Goal: Task Accomplishment & Management: Use online tool/utility

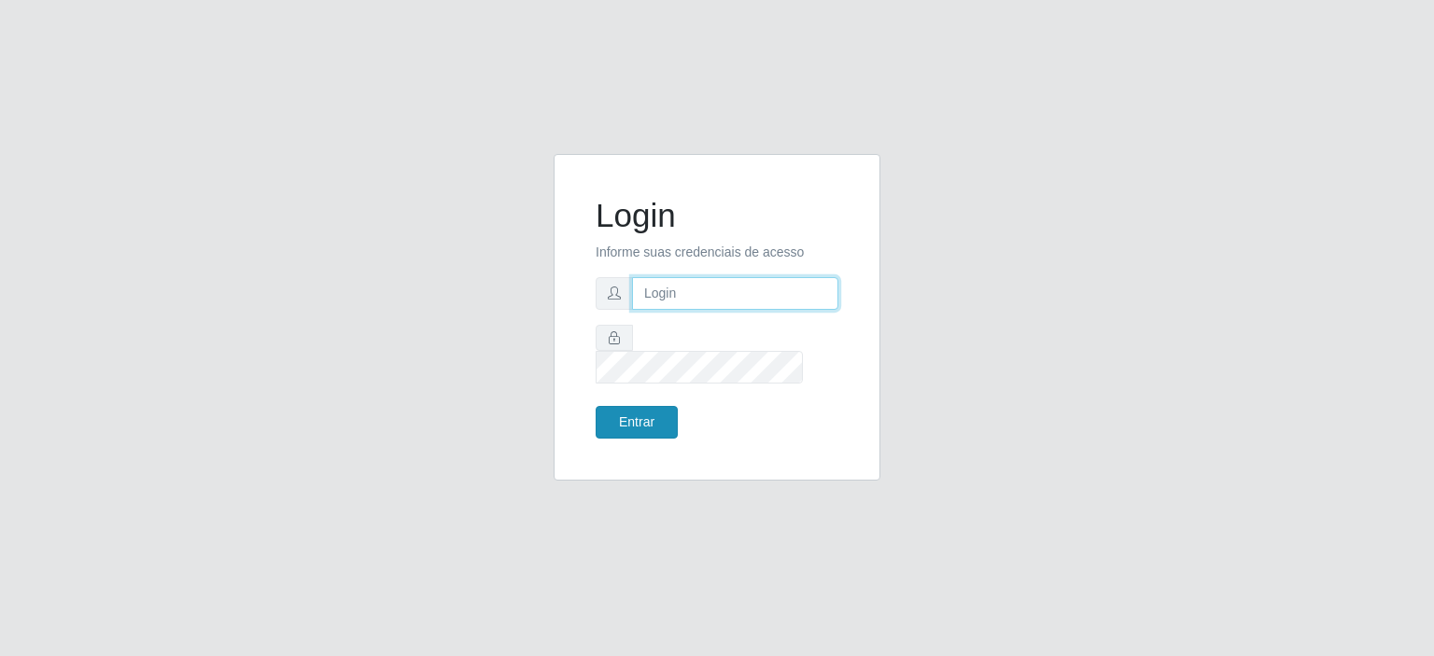
type input "[EMAIL_ADDRESS][DOMAIN_NAME]"
click at [631, 410] on button "Entrar" at bounding box center [637, 422] width 82 height 33
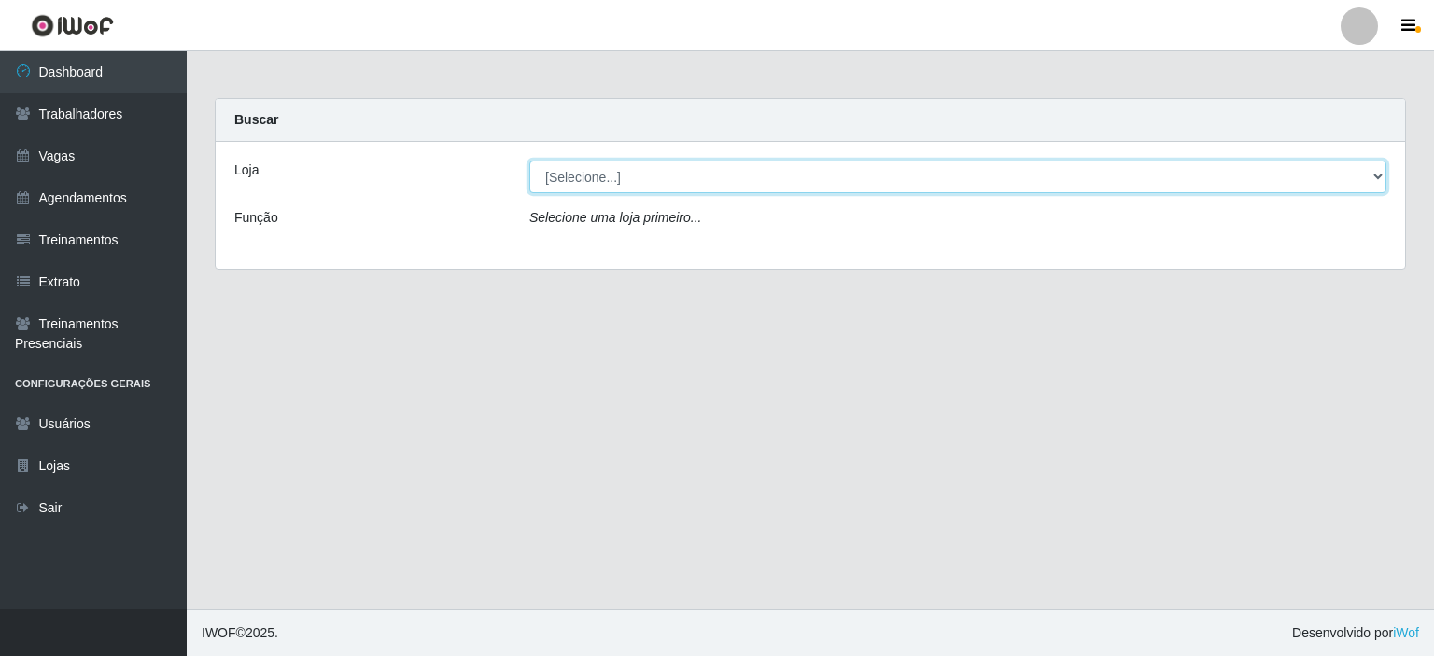
click at [614, 175] on select "[Selecione...] Preço Bom Supermercado" at bounding box center [957, 177] width 857 height 33
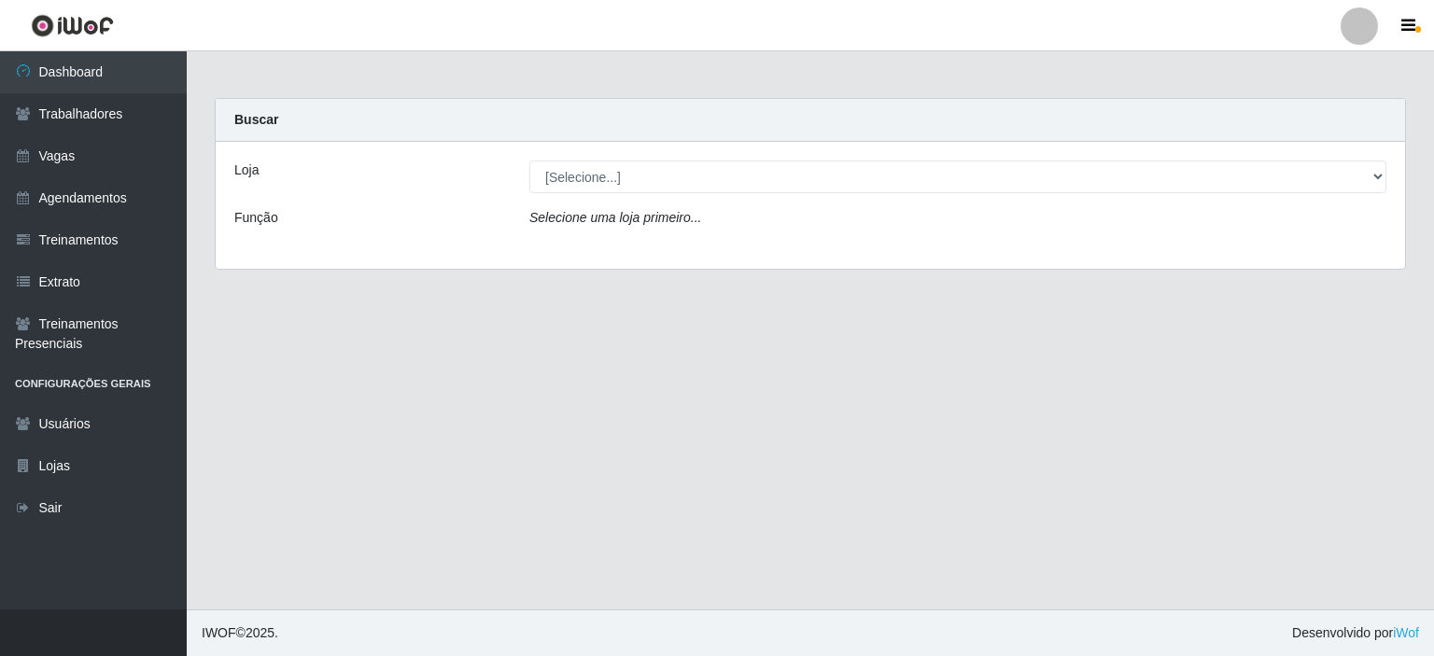
click at [663, 247] on div "Loja [Selecione...] Preço Bom Supermercado Função Selecione uma loja primeiro..." at bounding box center [810, 205] width 1189 height 127
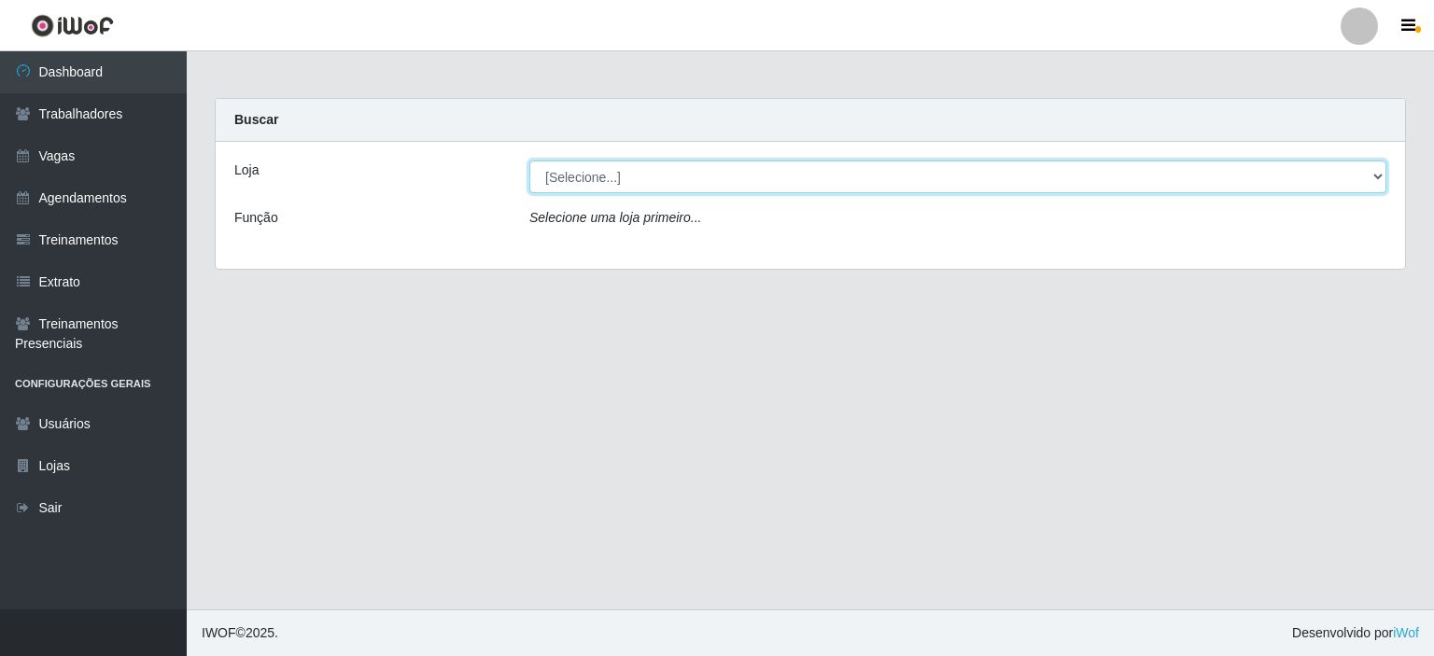
click at [649, 181] on select "[Selecione...] Preço Bom Supermercado" at bounding box center [957, 177] width 857 height 33
select select "387"
click at [529, 161] on select "[Selecione...] Preço Bom Supermercado" at bounding box center [957, 177] width 857 height 33
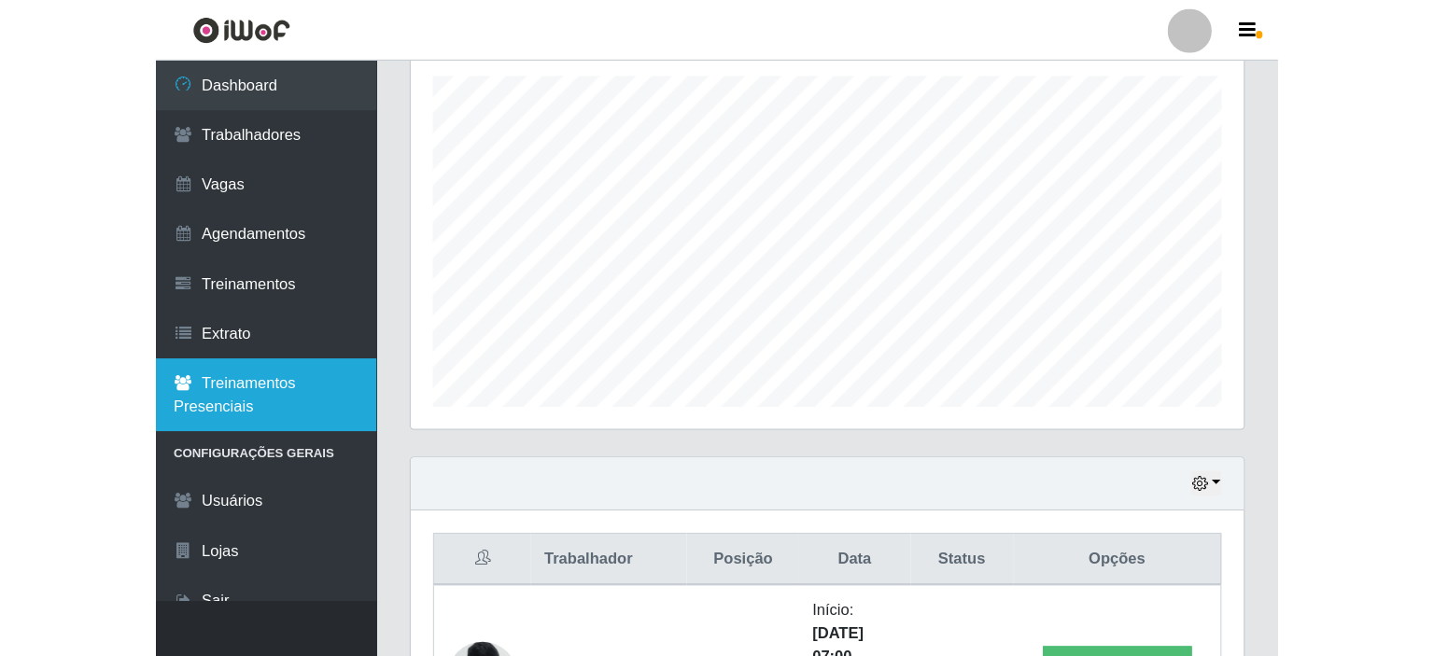
scroll to position [387, 1184]
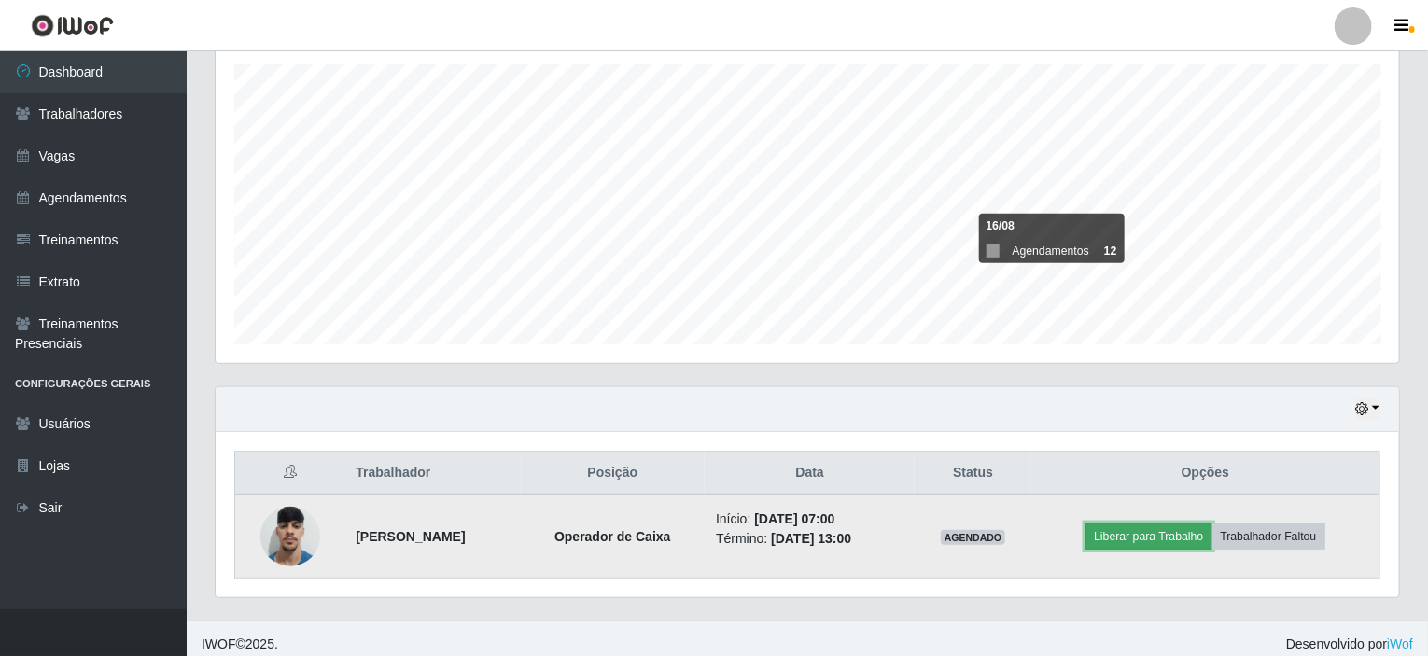
click at [1142, 526] on button "Liberar para Trabalho" at bounding box center [1149, 537] width 126 height 26
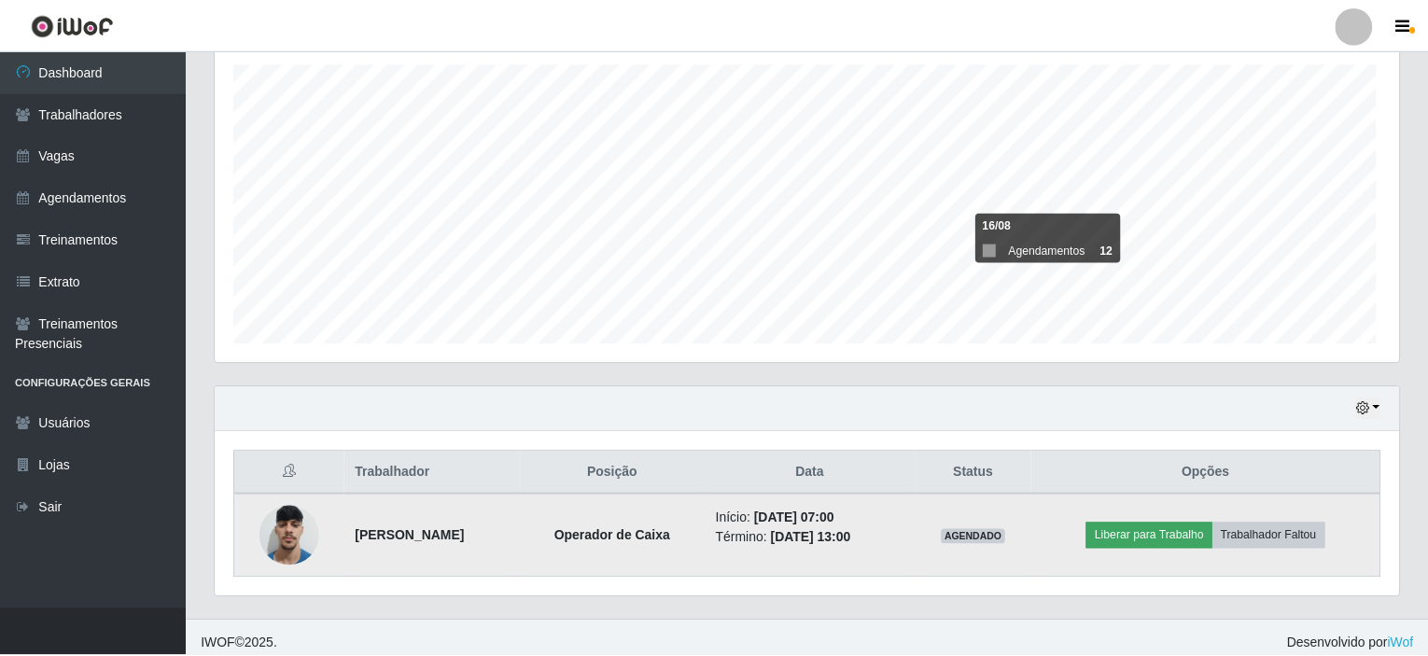
scroll to position [387, 1176]
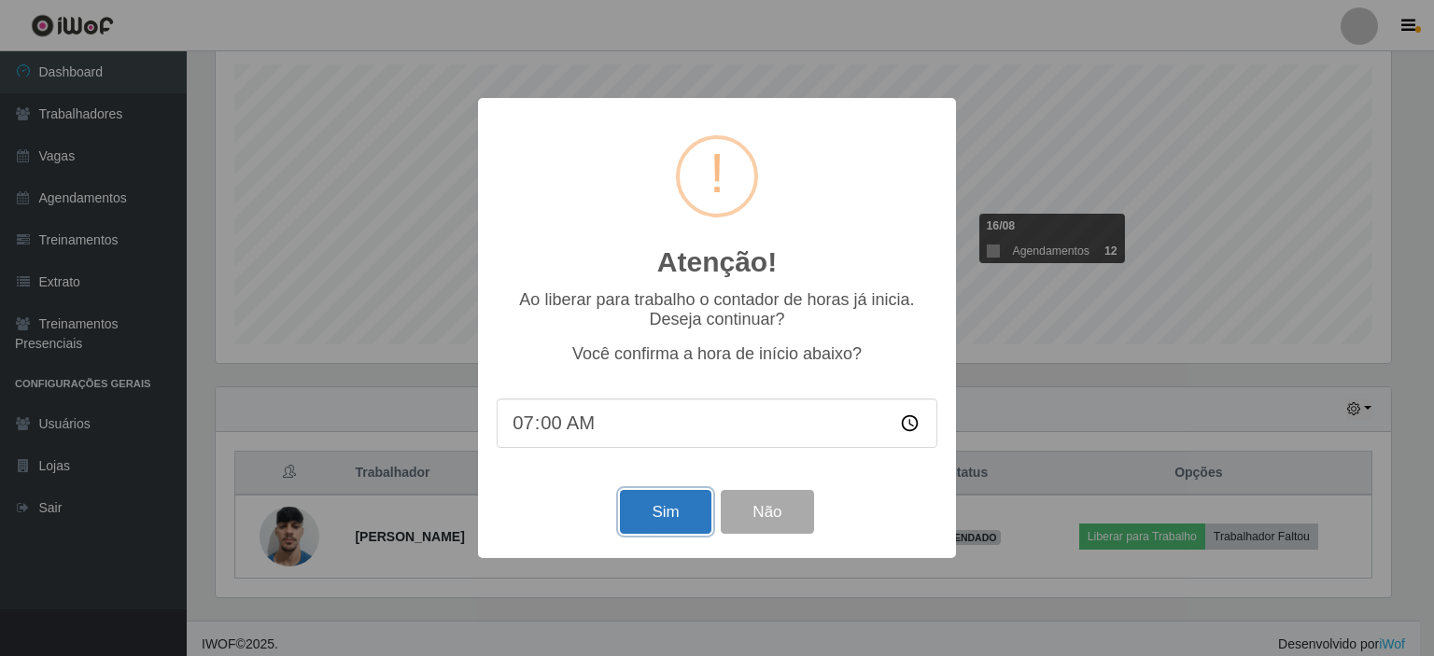
click at [650, 516] on button "Sim" at bounding box center [665, 512] width 91 height 44
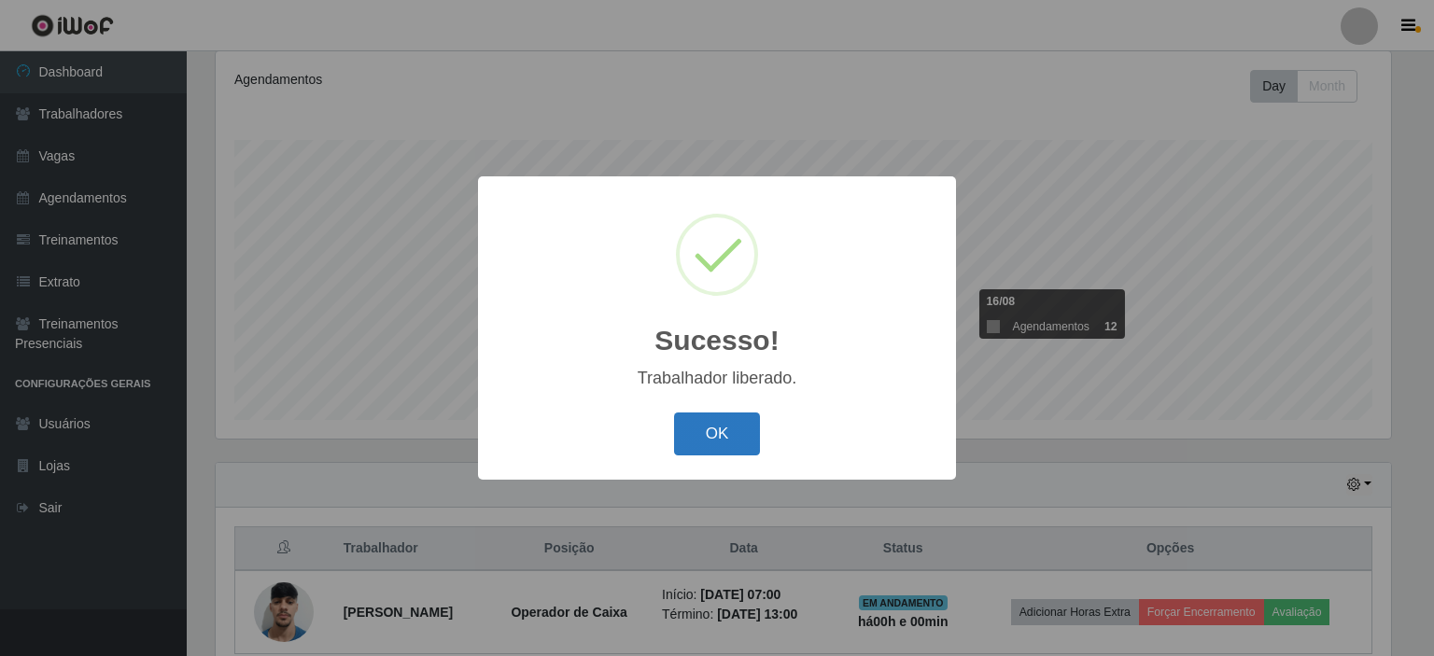
click at [713, 452] on button "OK" at bounding box center [717, 435] width 87 height 44
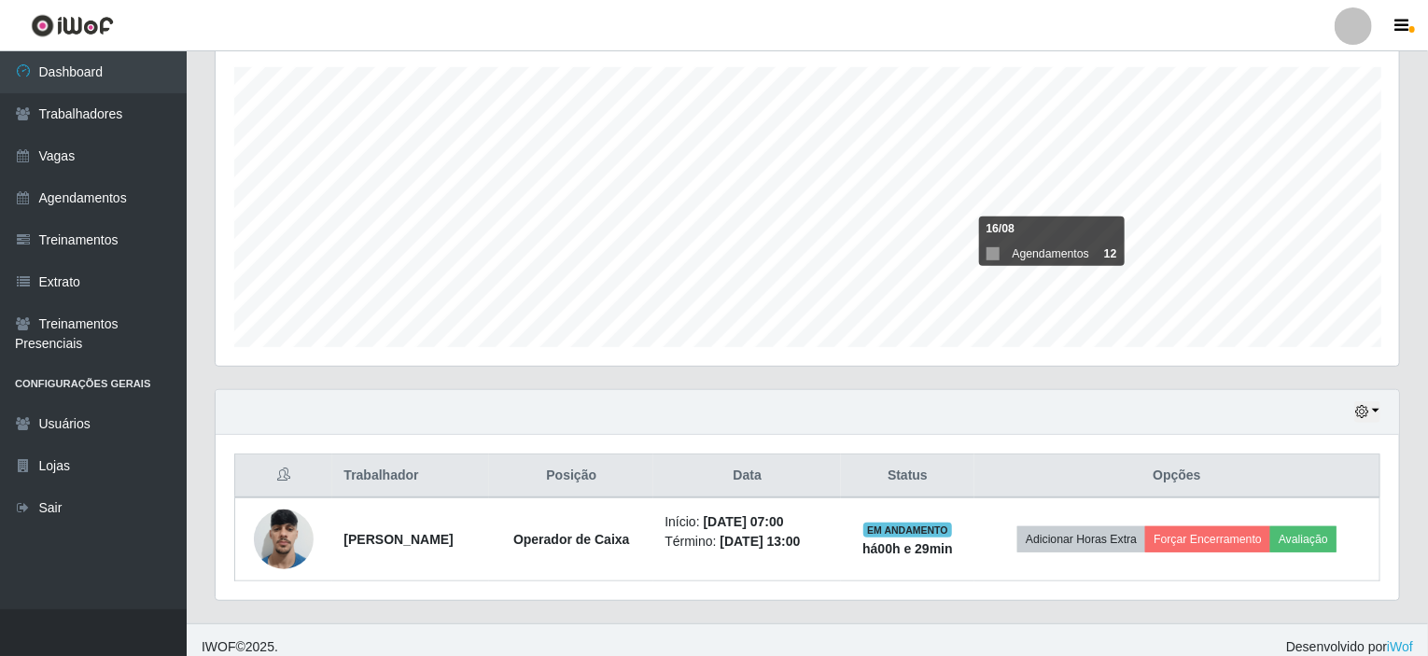
scroll to position [323, 0]
